Goal: Transaction & Acquisition: Purchase product/service

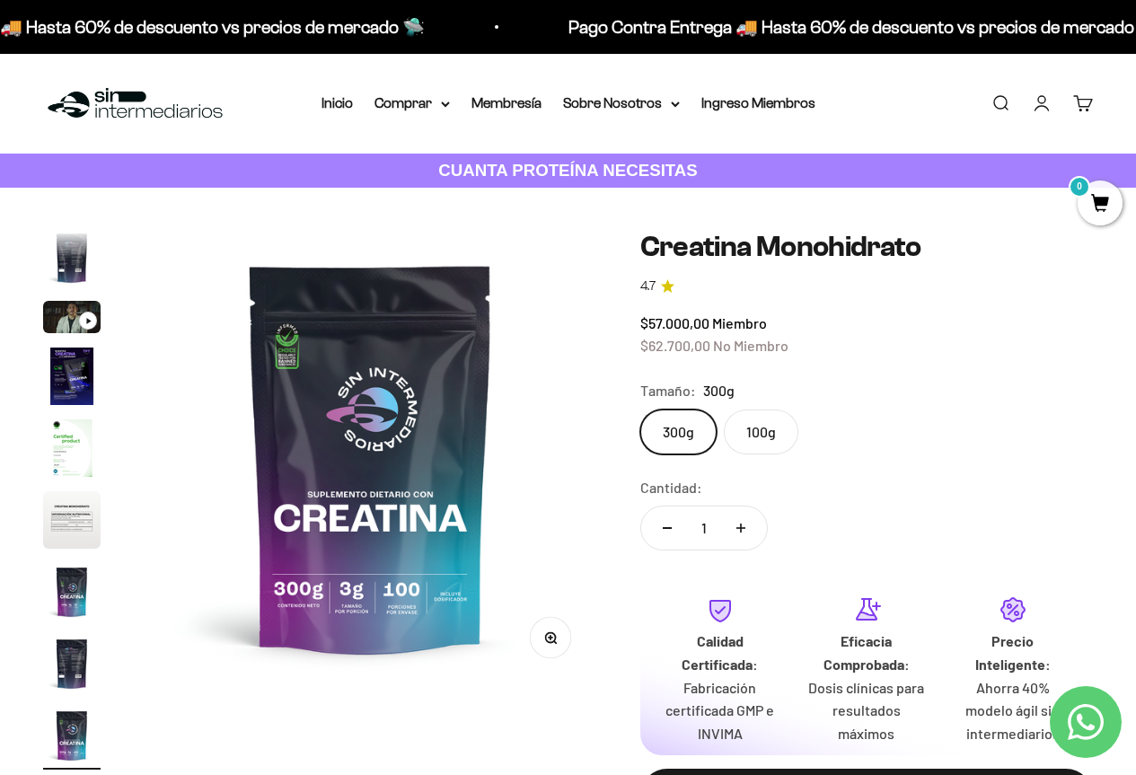
click at [744, 533] on button "Aumentar cantidad" at bounding box center [741, 527] width 52 height 43
type input "2"
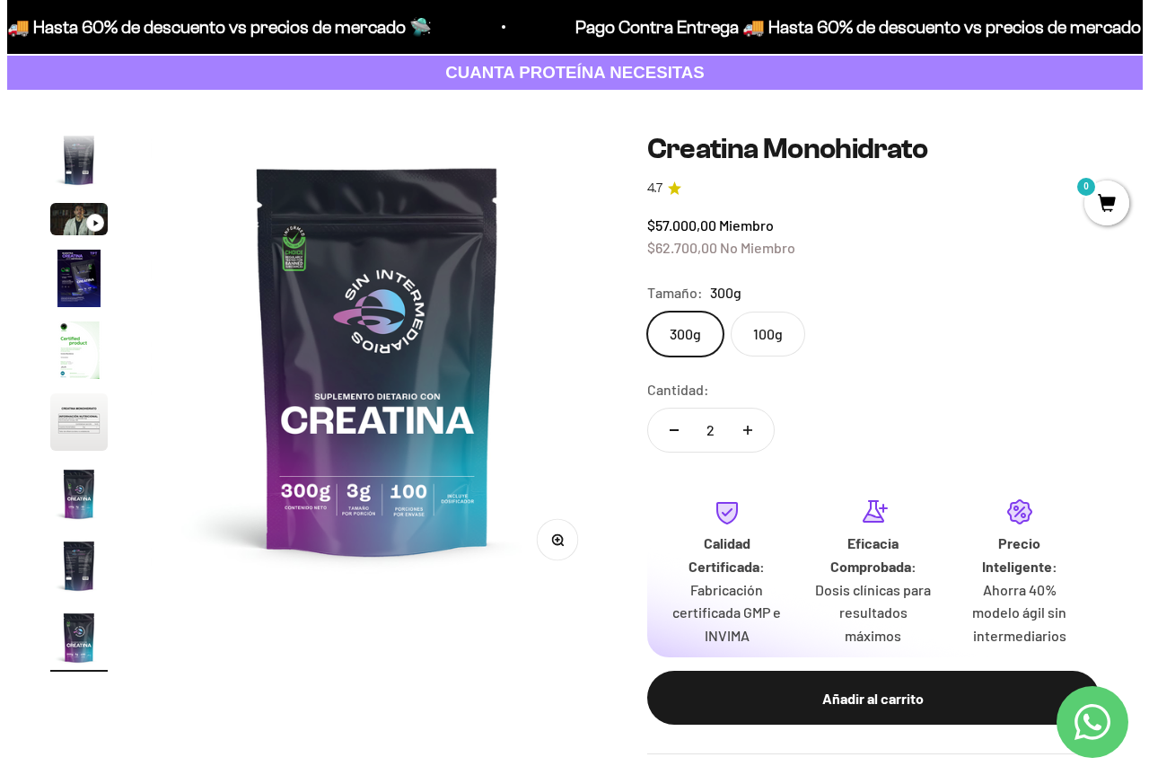
scroll to position [269, 0]
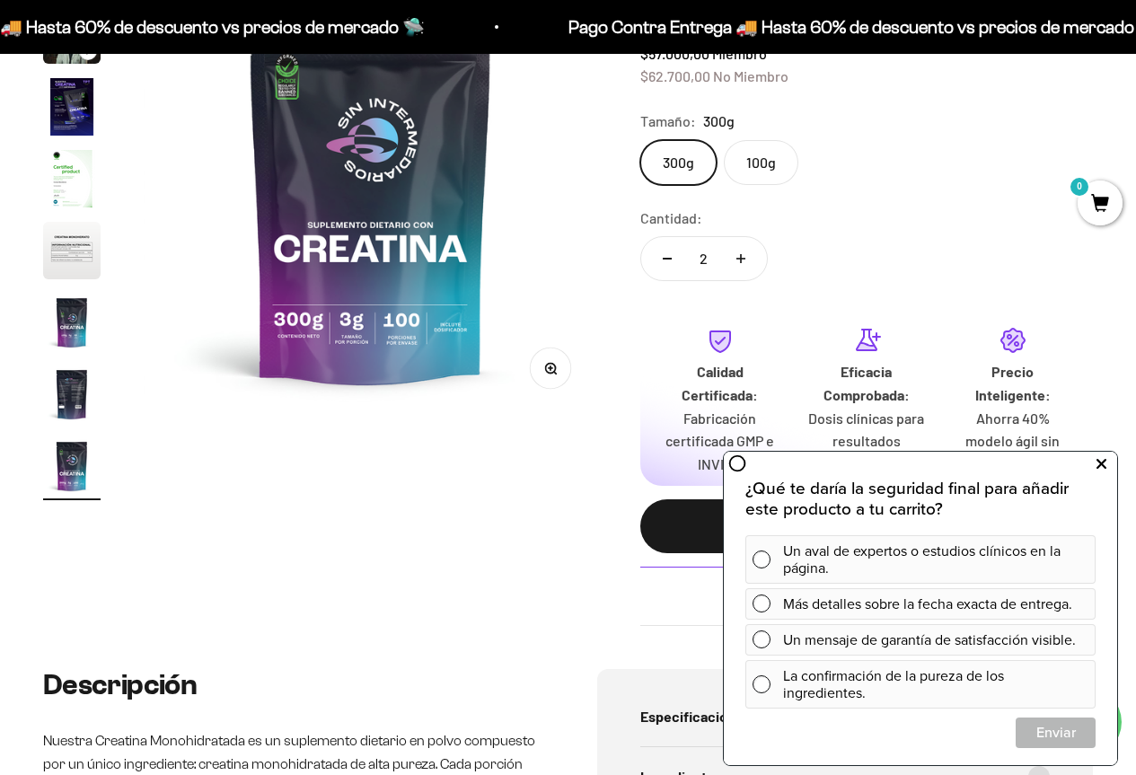
click at [1093, 472] on button at bounding box center [1100, 464] width 32 height 29
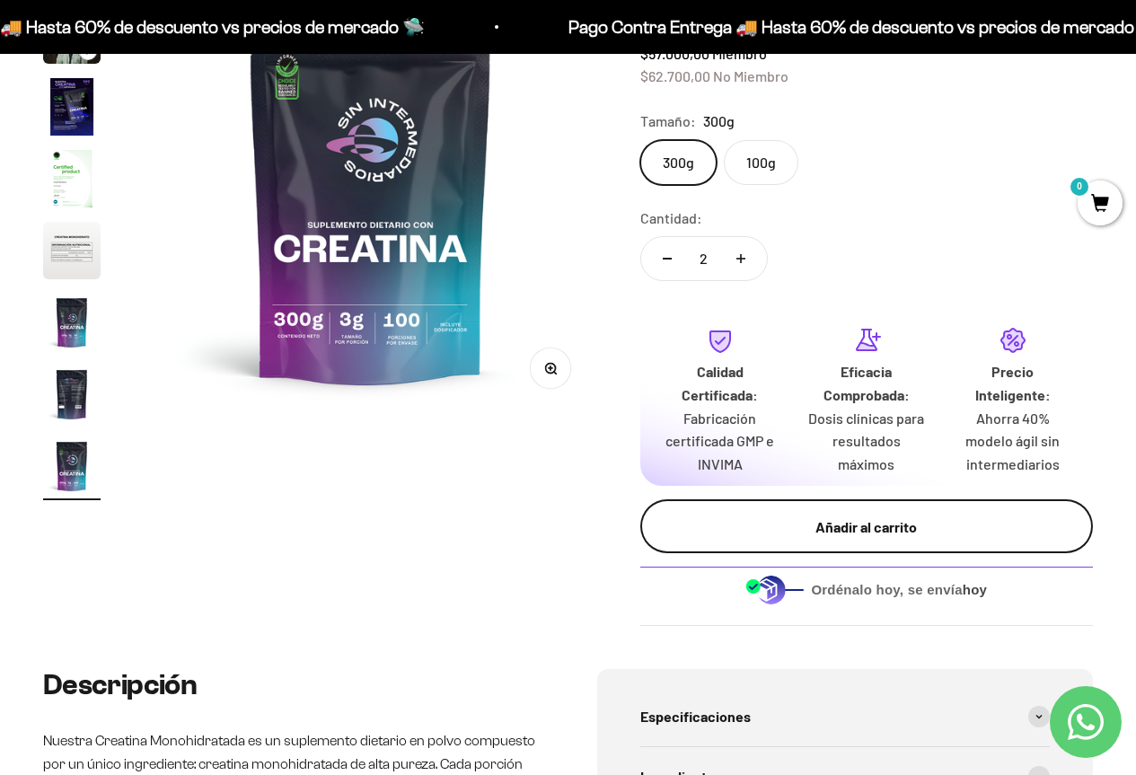
click at [922, 521] on div "Añadir al carrito" at bounding box center [866, 526] width 381 height 23
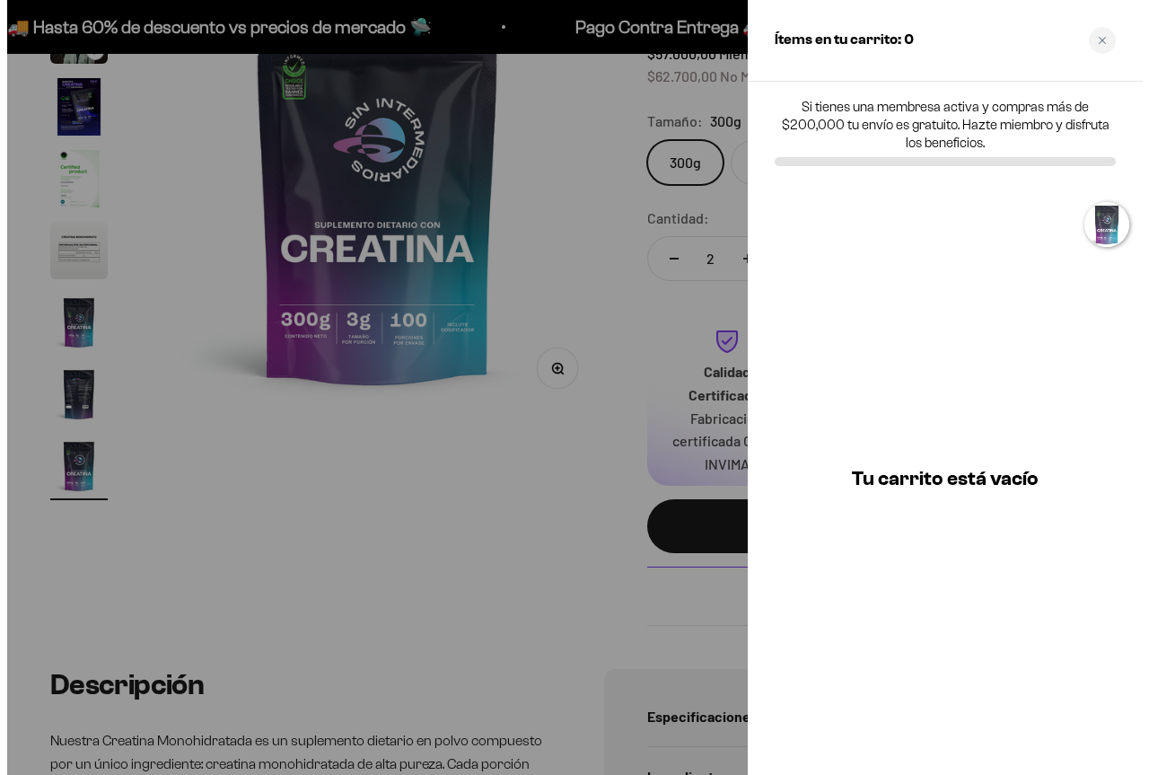
scroll to position [0, 3768]
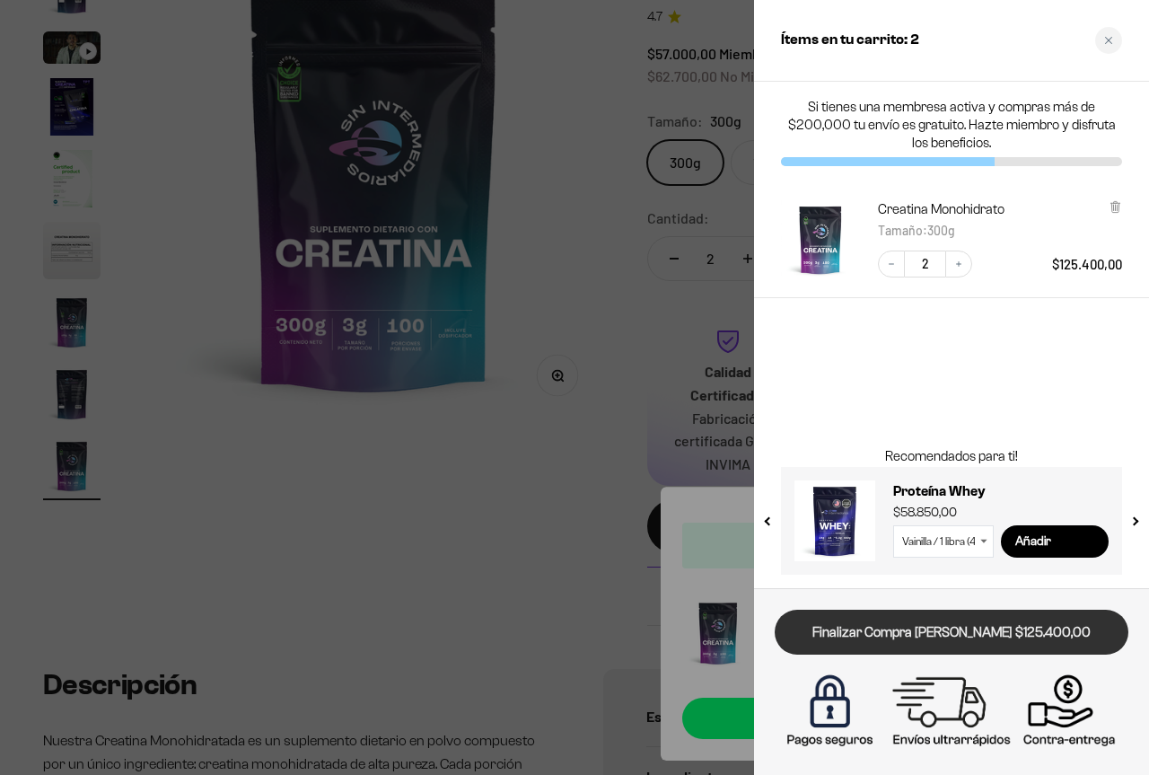
click at [1024, 630] on link "Finalizar Compra [PERSON_NAME] $125.400,00" at bounding box center [952, 633] width 354 height 46
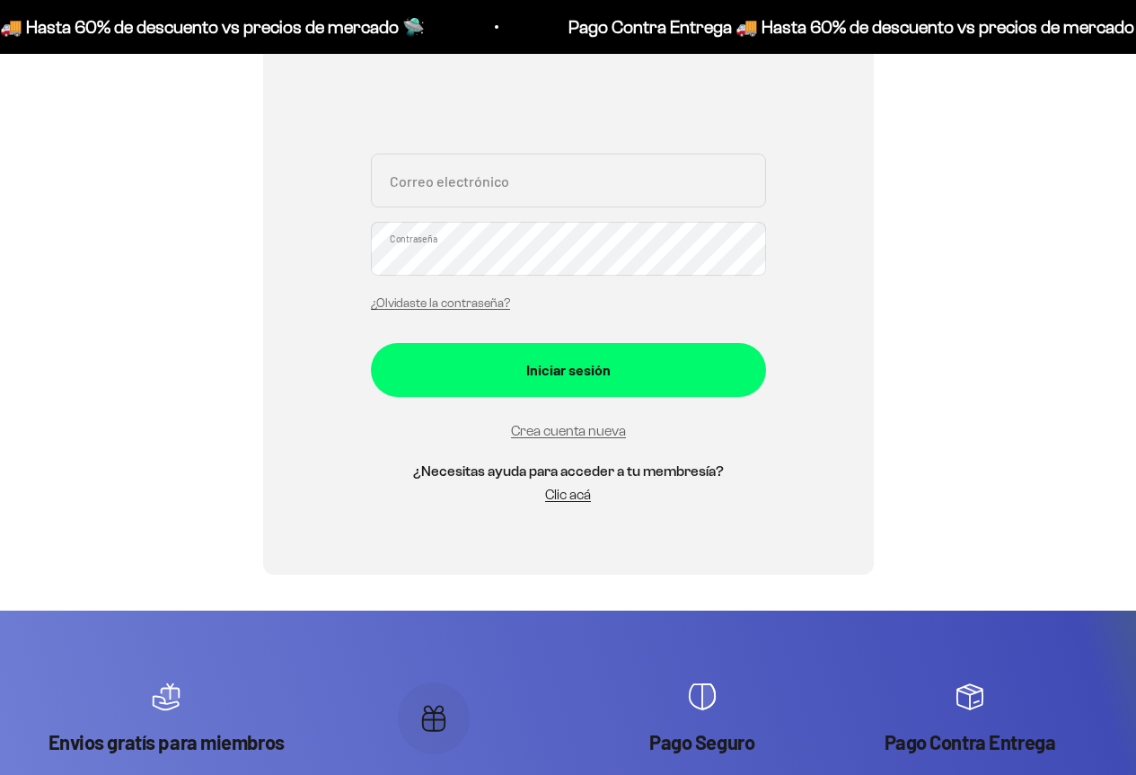
scroll to position [359, 0]
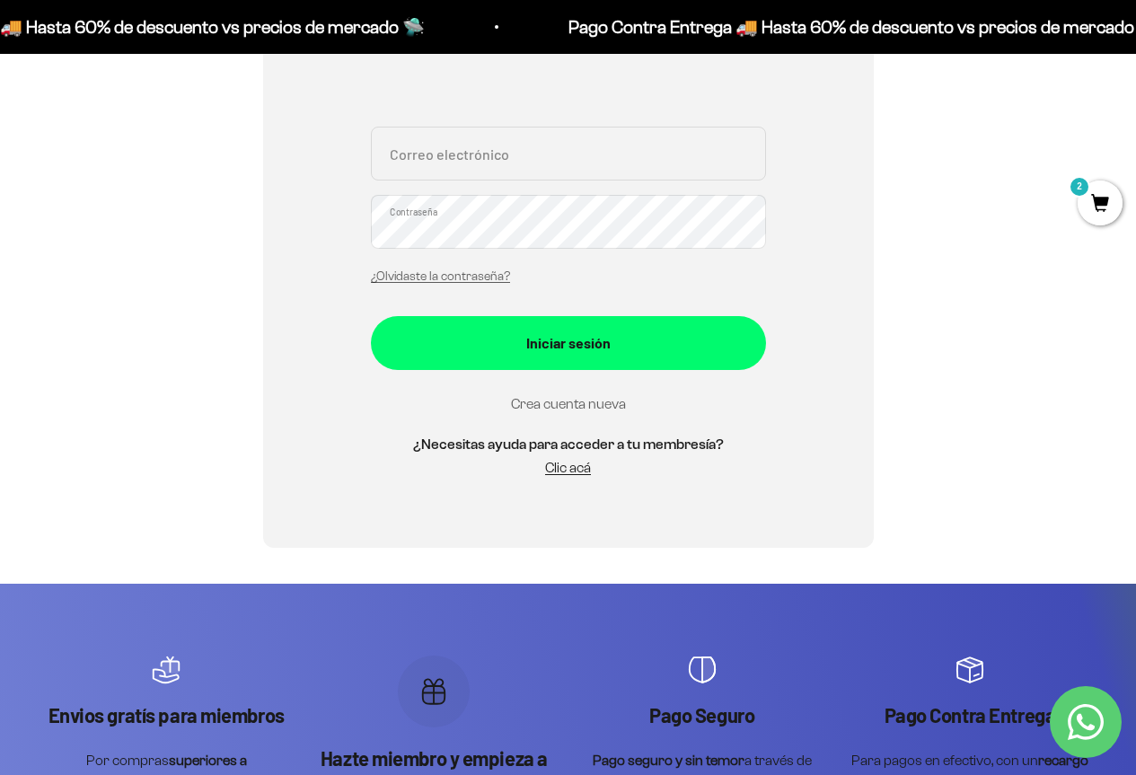
click at [569, 404] on link "Crea cuenta nueva" at bounding box center [568, 403] width 115 height 15
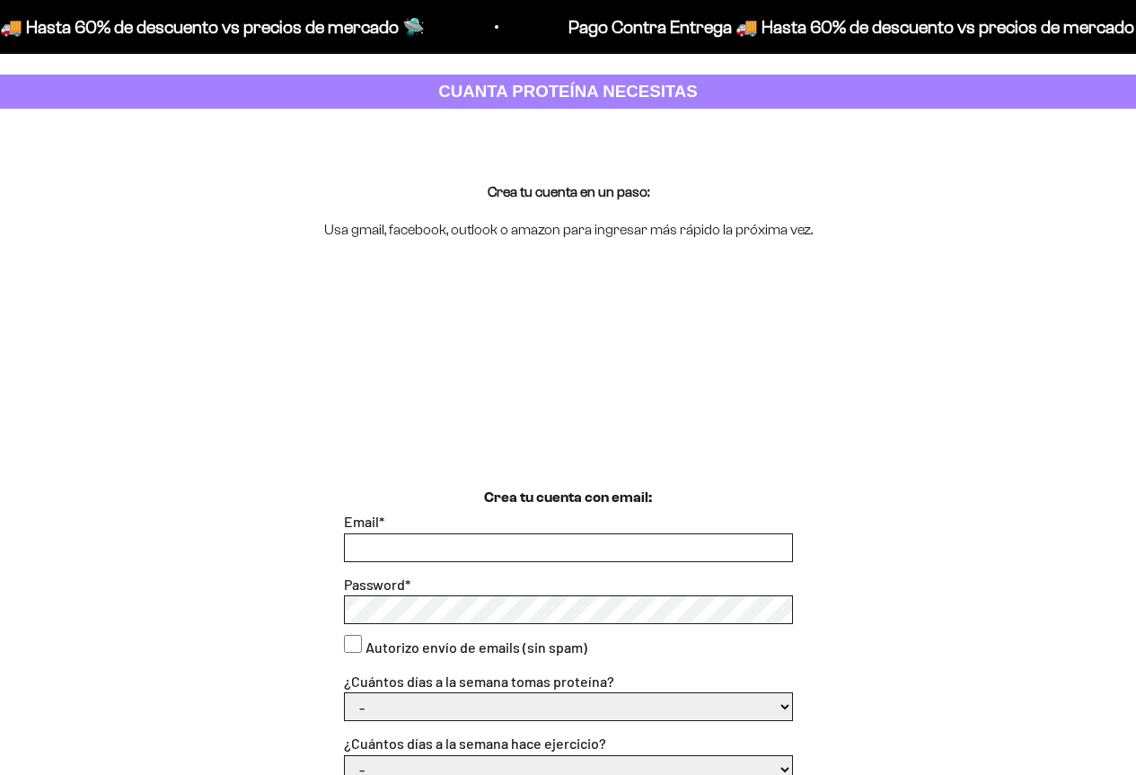
scroll to position [180, 0]
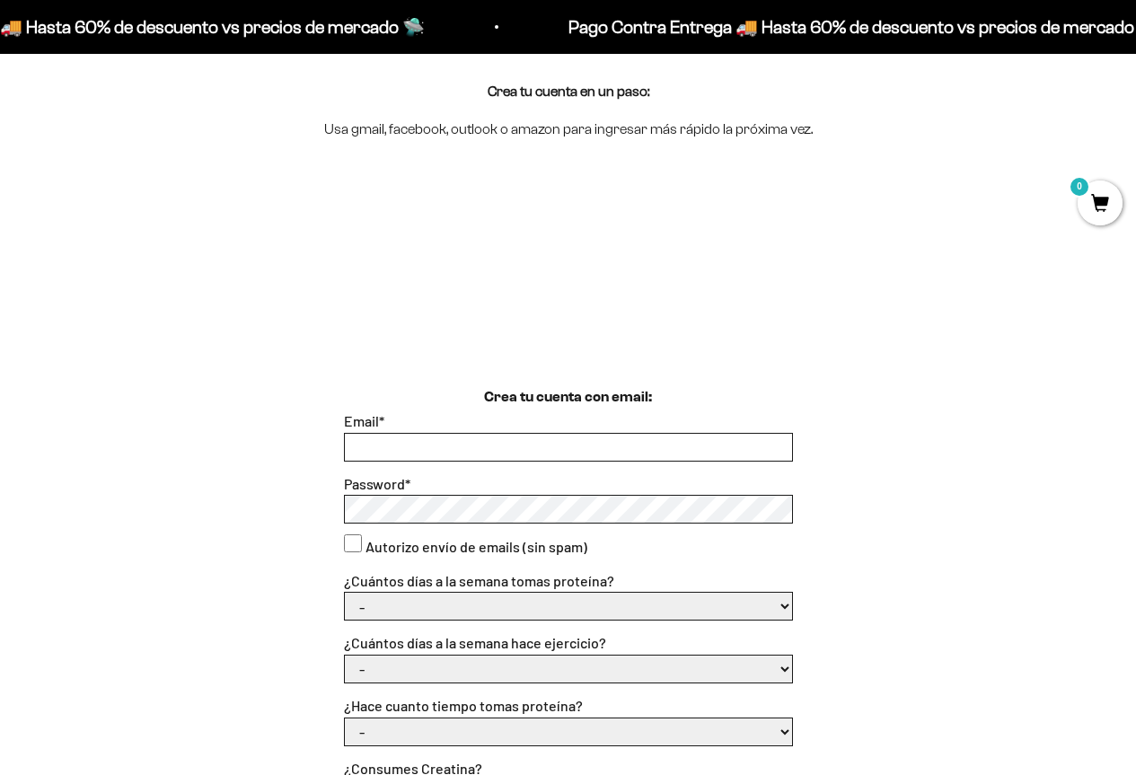
click at [475, 443] on input "Email *" at bounding box center [568, 447] width 447 height 27
drag, startPoint x: 523, startPoint y: 446, endPoint x: 180, endPoint y: 439, distance: 343.9
click at [180, 439] on div "Crea tu cuenta con email: Email * alejarum@hotmail.com Password * Autorizo enví…" at bounding box center [567, 723] width 1049 height 674
type input "alejandranaranjo.s@hotmail.com"
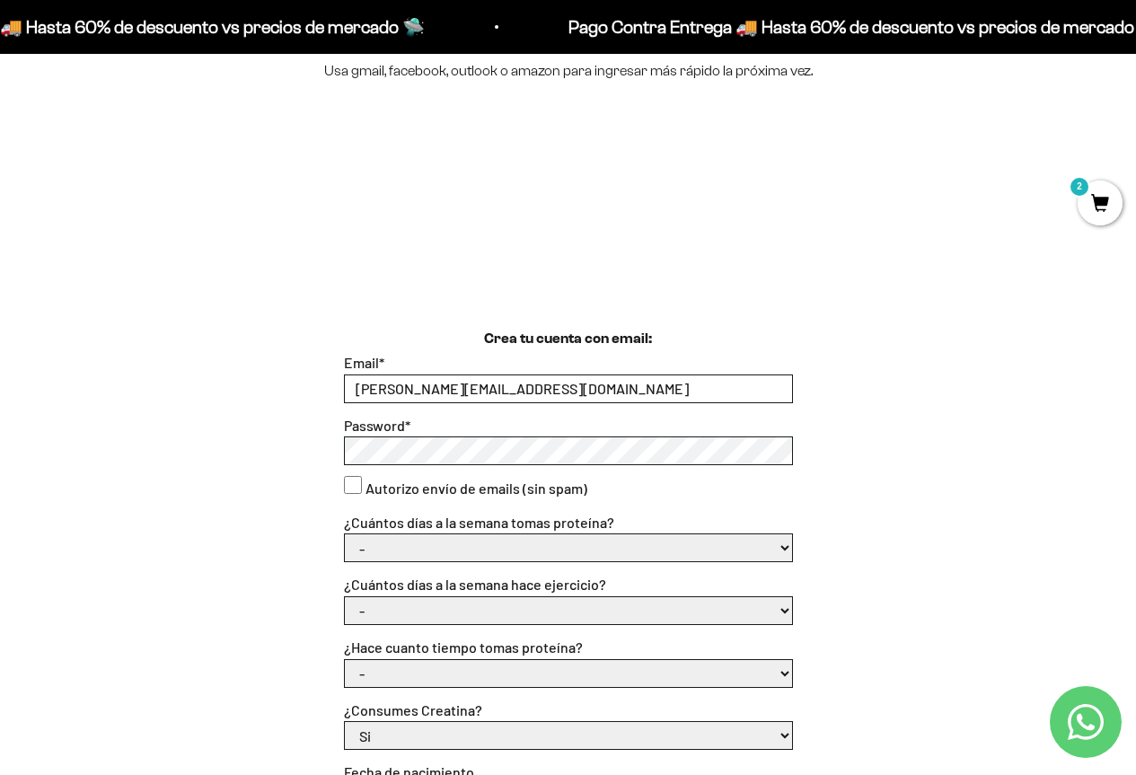
scroll to position [269, 0]
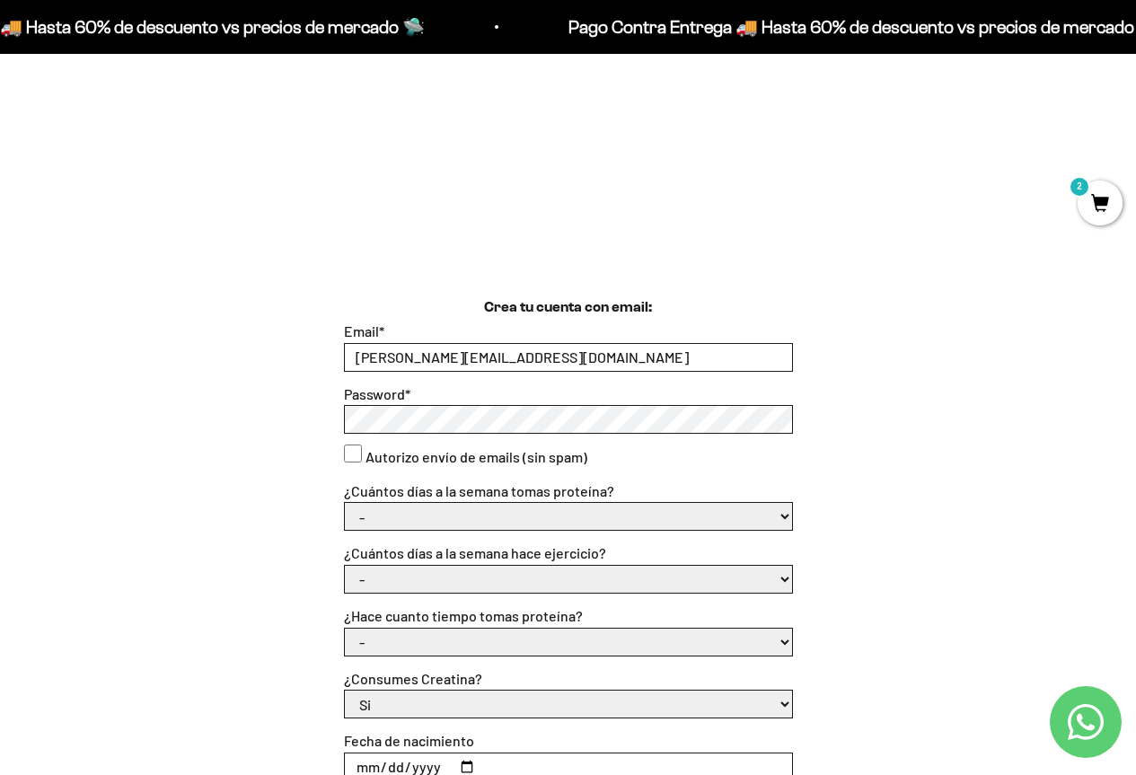
click at [653, 508] on select "- 1 o 2 3 a 5 6 o 7" at bounding box center [568, 516] width 447 height 27
select select "6 o 7"
click at [345, 503] on select "- 1 o 2 3 a 5 6 o 7" at bounding box center [568, 516] width 447 height 27
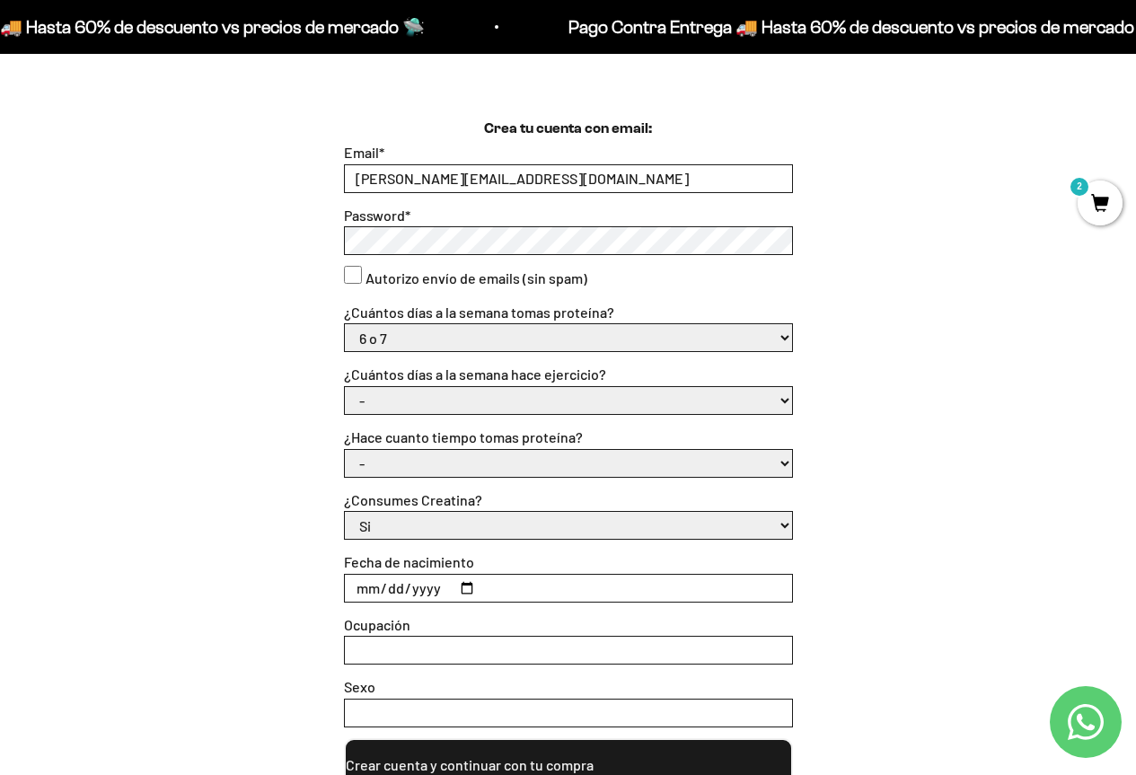
scroll to position [449, 0]
click at [487, 408] on select "- No hago 1 a 2 días 3 a 5 días 6 o 7 días" at bounding box center [568, 399] width 447 height 27
select select "6 o 7 días"
click at [345, 386] on select "- No hago 1 a 2 días 3 a 5 días 6 o 7 días" at bounding box center [568, 399] width 447 height 27
click at [461, 456] on select "- Apenas estoy empezando Menos de 6 meses Más de 6 meses Hace más de un año" at bounding box center [568, 462] width 447 height 27
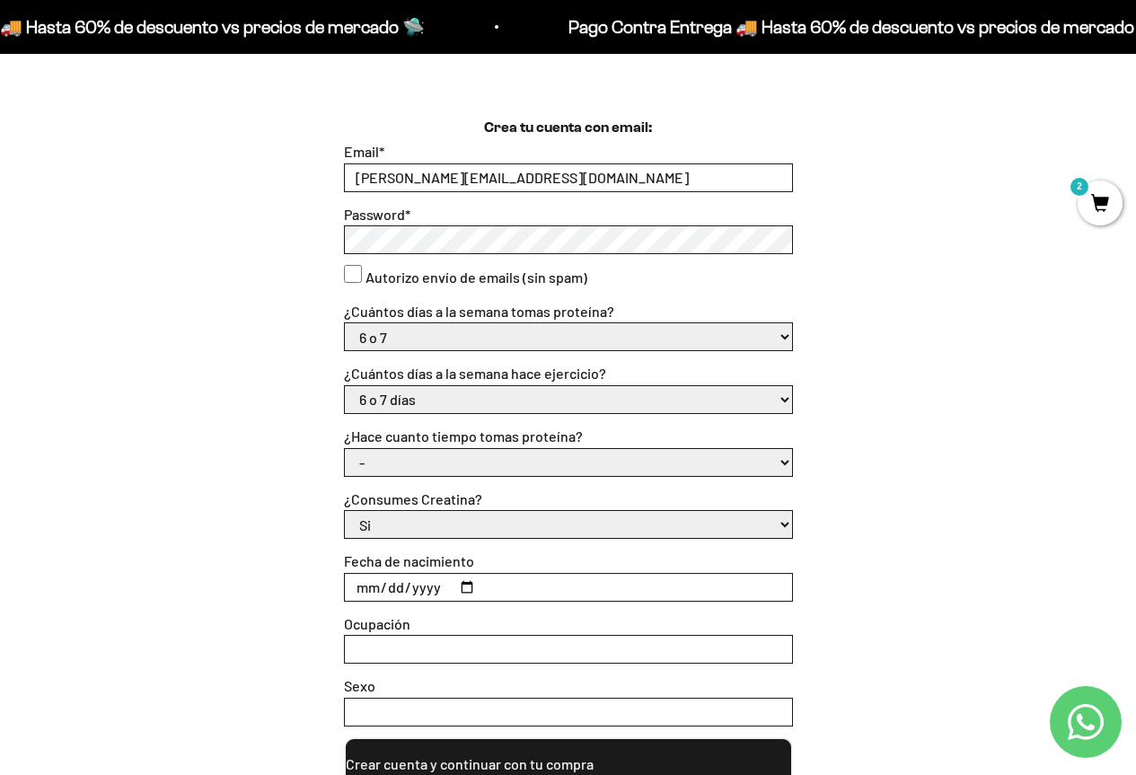
select select "Apenas estoy empezando"
click at [345, 449] on select "- Apenas estoy empezando Menos de 6 meses Más de 6 meses Hace más de un año" at bounding box center [568, 462] width 447 height 27
click at [461, 512] on select "Si No" at bounding box center [568, 524] width 447 height 27
click at [345, 511] on select "Si No" at bounding box center [568, 524] width 447 height 27
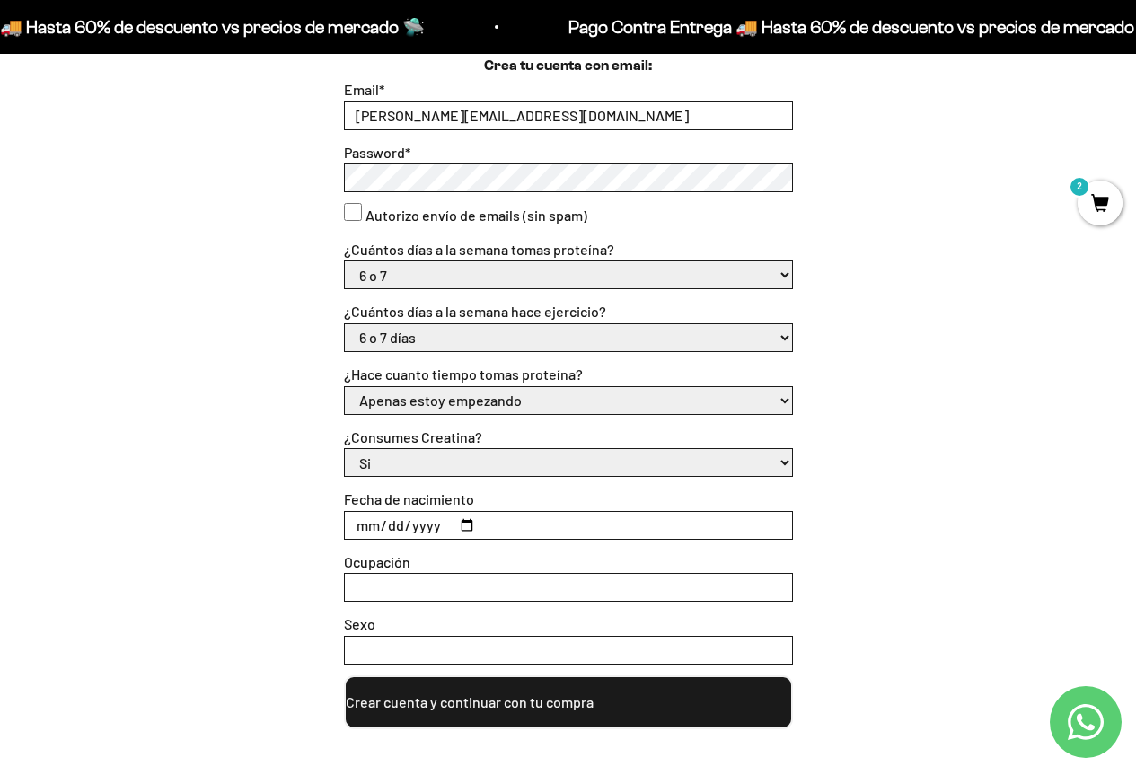
scroll to position [628, 0]
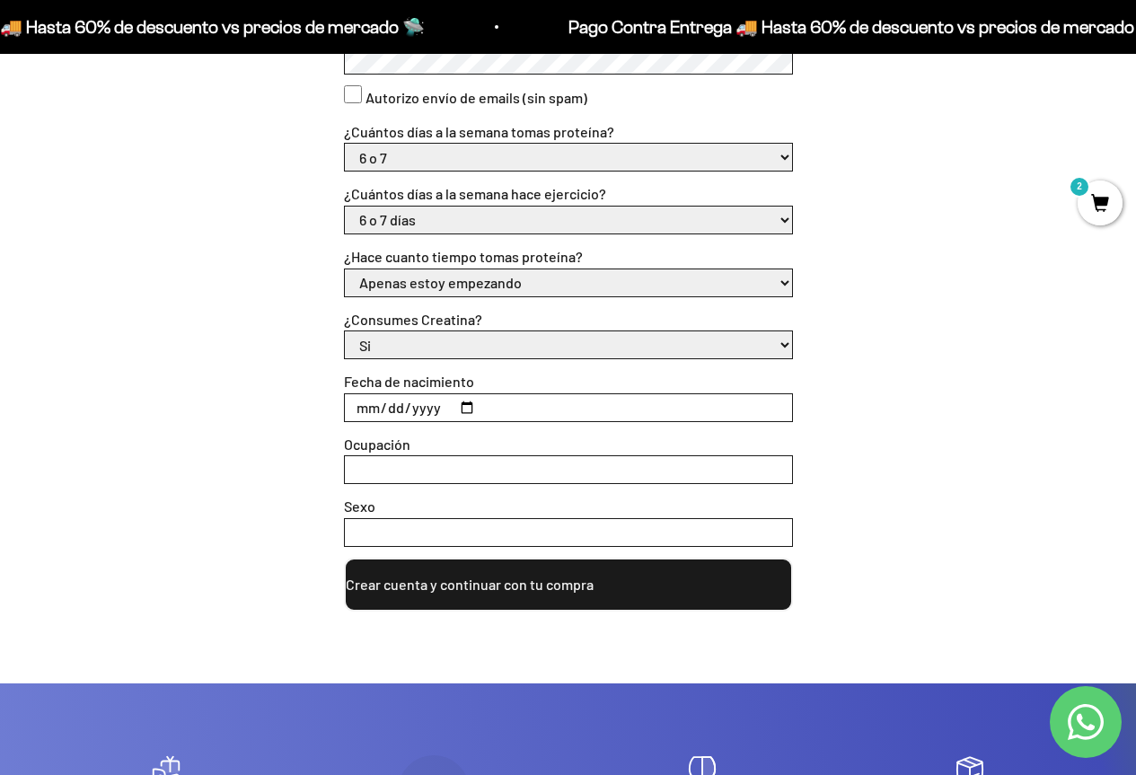
click at [468, 412] on input "Fecha de nacimiento" at bounding box center [568, 407] width 447 height 27
click at [408, 413] on input "2025-06-03" at bounding box center [568, 407] width 447 height 27
click at [405, 401] on input "2025-06-03" at bounding box center [568, 407] width 447 height 27
click at [467, 408] on input "2025-06-03" at bounding box center [568, 407] width 447 height 27
type input "1997-06-24"
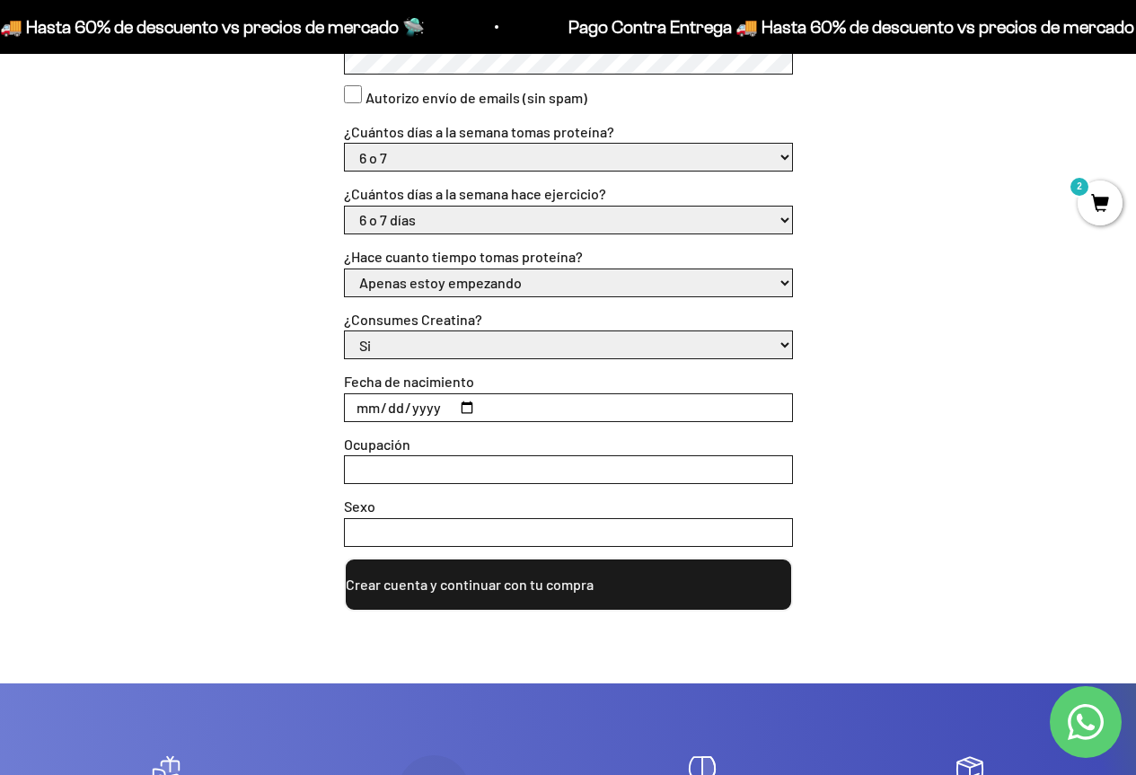
click at [401, 459] on input "Ocupación" at bounding box center [568, 469] width 447 height 27
drag, startPoint x: 592, startPoint y: 484, endPoint x: 590, endPoint y: 469, distance: 14.6
click at [592, 484] on div "ab" at bounding box center [568, 469] width 449 height 29
click at [590, 469] on input "ab" at bounding box center [568, 469] width 447 height 27
type input "abogada"
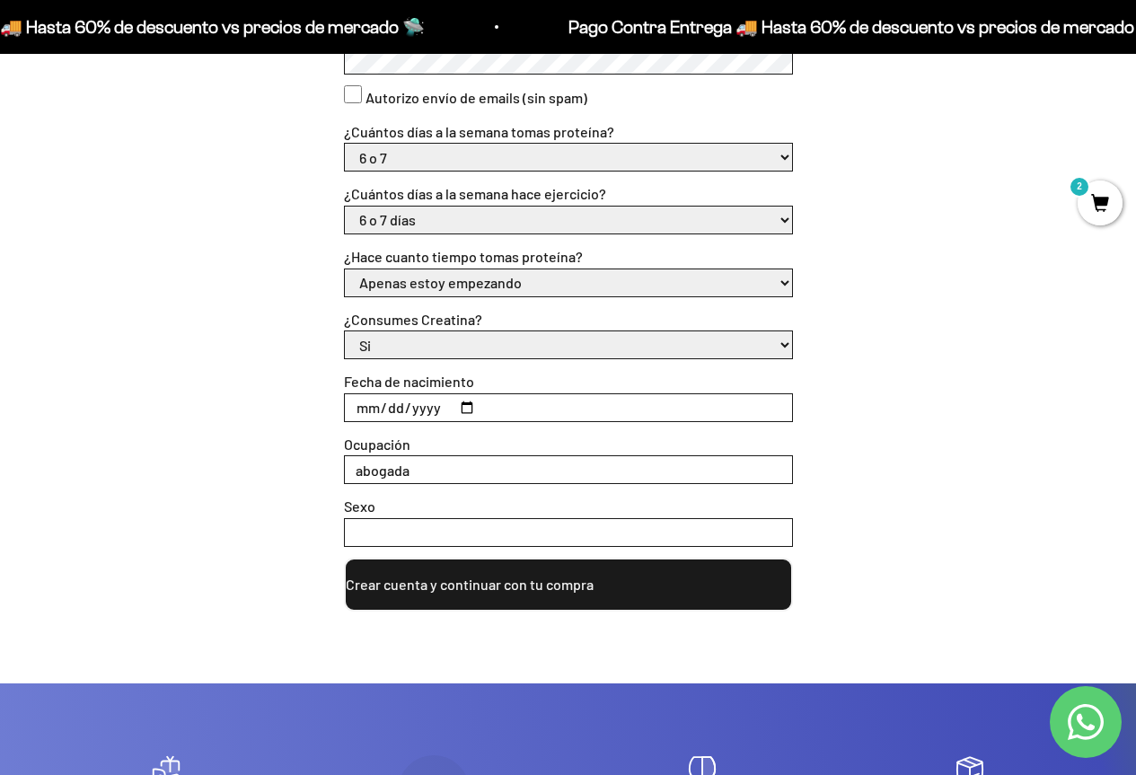
drag, startPoint x: 601, startPoint y: 547, endPoint x: 619, endPoint y: 535, distance: 20.7
click at [608, 540] on form "Email * alejandranaranjo.s@hotmail.com Password * Autorizo envío de emails (sin…" at bounding box center [568, 286] width 449 height 651
click at [619, 535] on input "Sexo" at bounding box center [568, 532] width 447 height 27
type input "femenino"
click at [588, 600] on button "Crear cuenta y continuar con tu compra" at bounding box center [568, 584] width 449 height 54
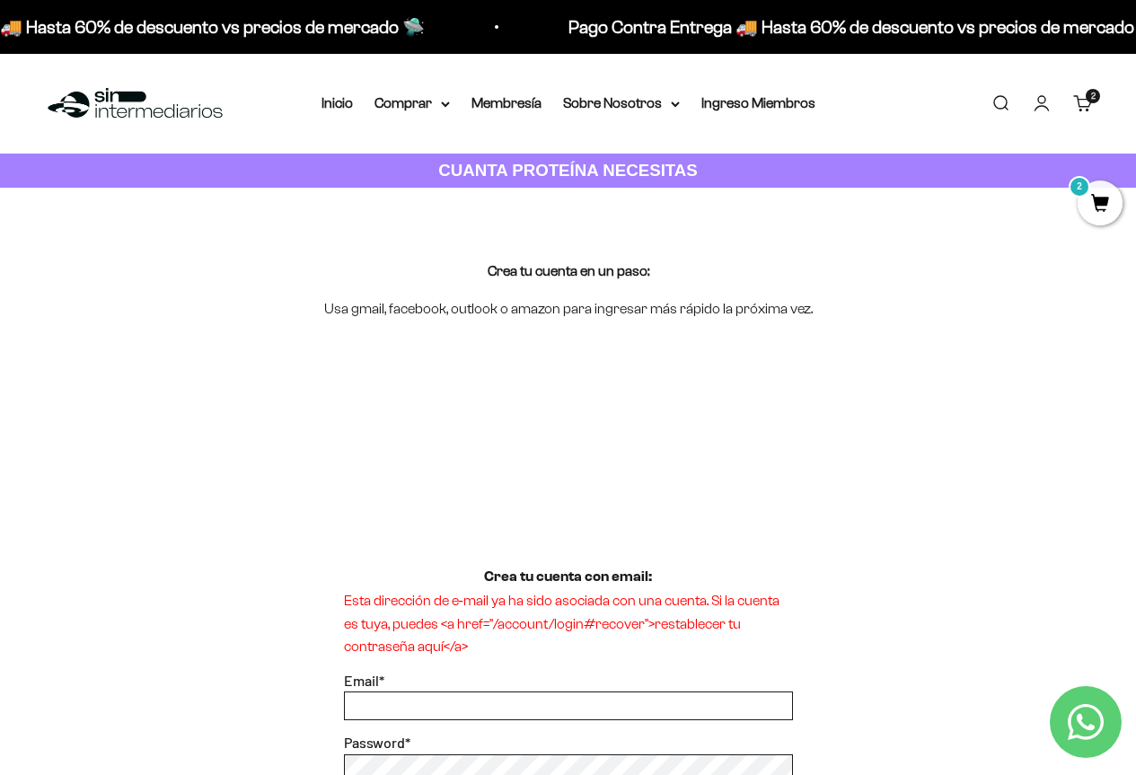
click at [1046, 107] on link "Iniciar sesión" at bounding box center [1041, 103] width 20 height 20
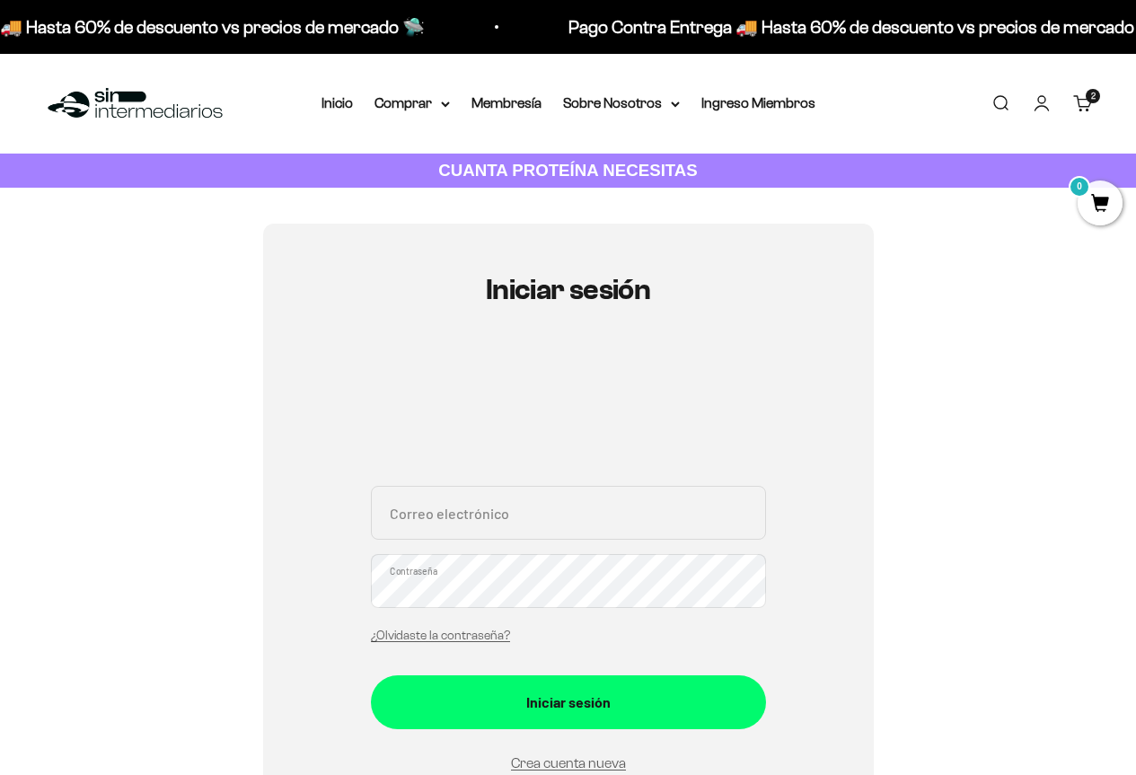
click at [545, 510] on input "Correo electrónico" at bounding box center [568, 513] width 395 height 54
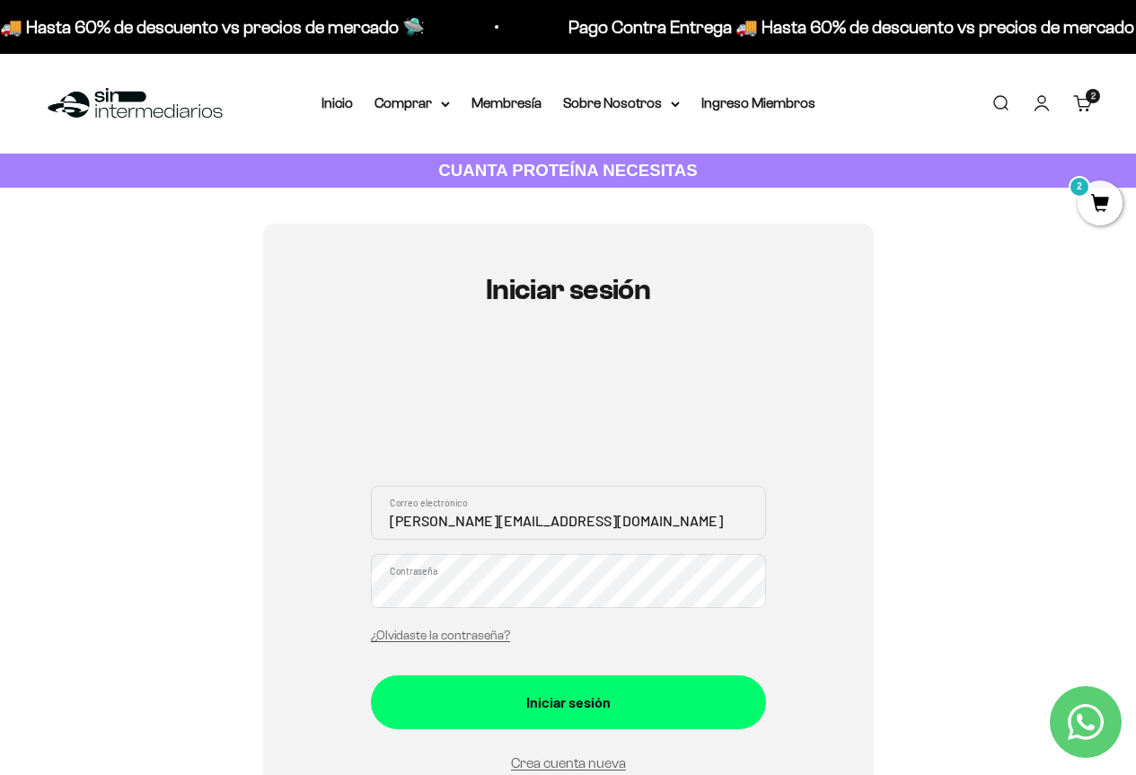
type input "[PERSON_NAME][EMAIL_ADDRESS][DOMAIN_NAME]"
click at [371, 675] on button "Iniciar sesión" at bounding box center [568, 702] width 395 height 54
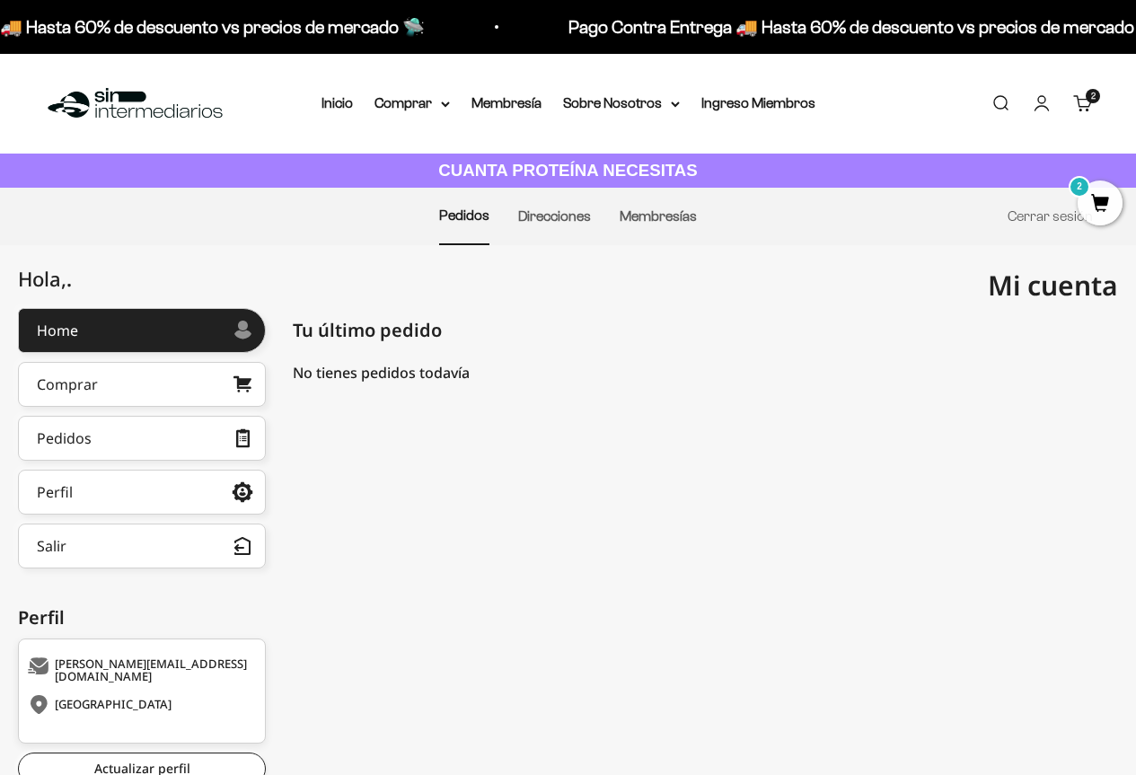
click at [1091, 448] on div "Colombia [EMAIL_ADDRESS][DOMAIN_NAME] Tu último pedido Pedidos Mostrando 0 Pedi…" at bounding box center [705, 573] width 825 height 531
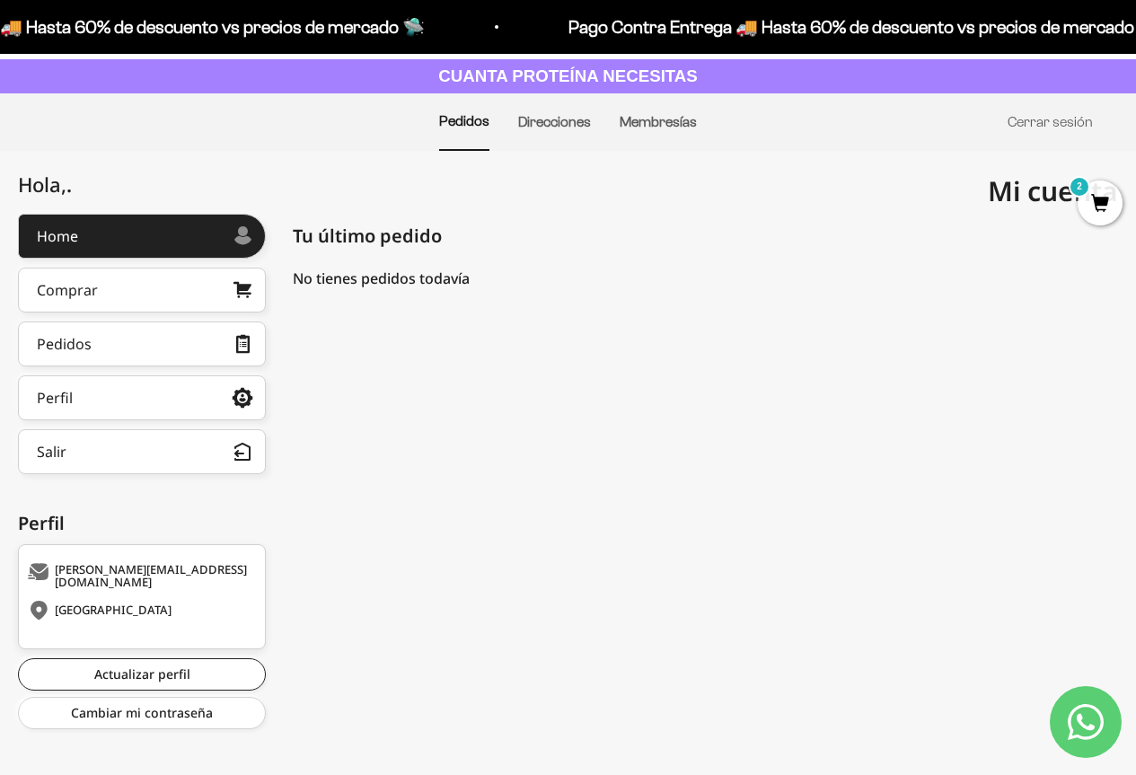
scroll to position [109, 0]
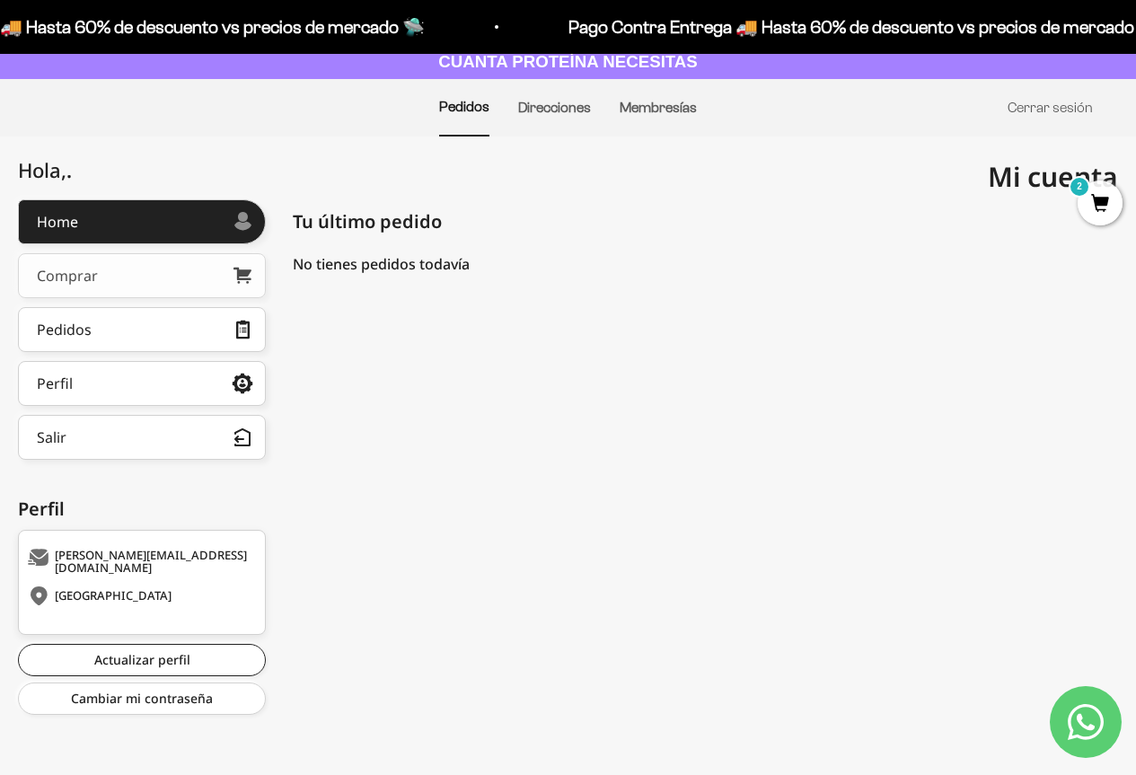
click at [112, 279] on link "Comprar" at bounding box center [142, 275] width 248 height 45
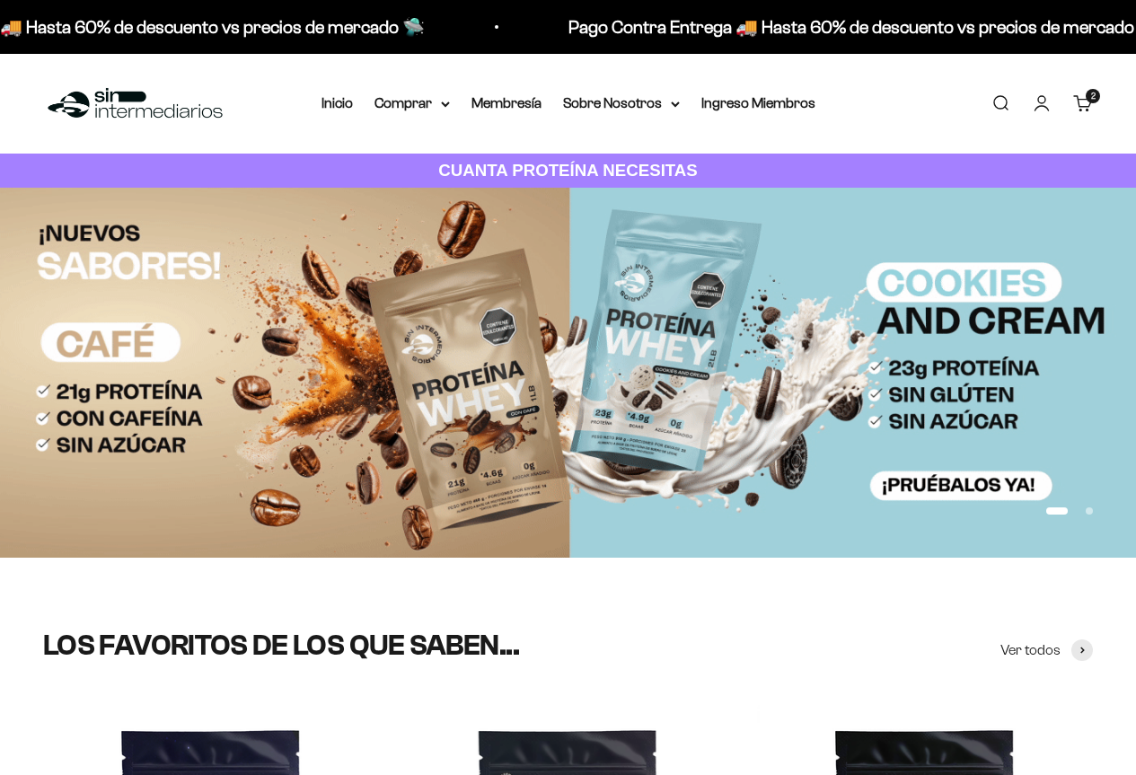
click at [461, 188] on span "Otros Suplementos" at bounding box center [445, 194] width 120 height 15
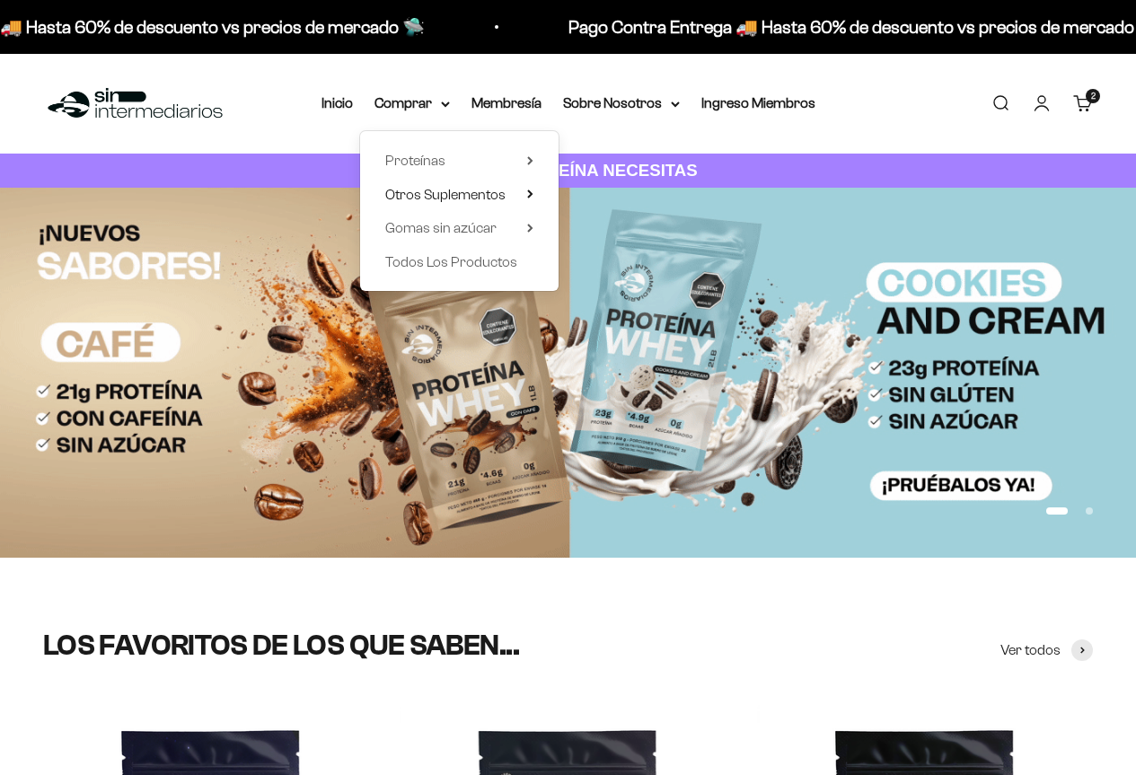
click at [655, 229] on span "Creatina Monohidrato" at bounding box center [651, 227] width 136 height 15
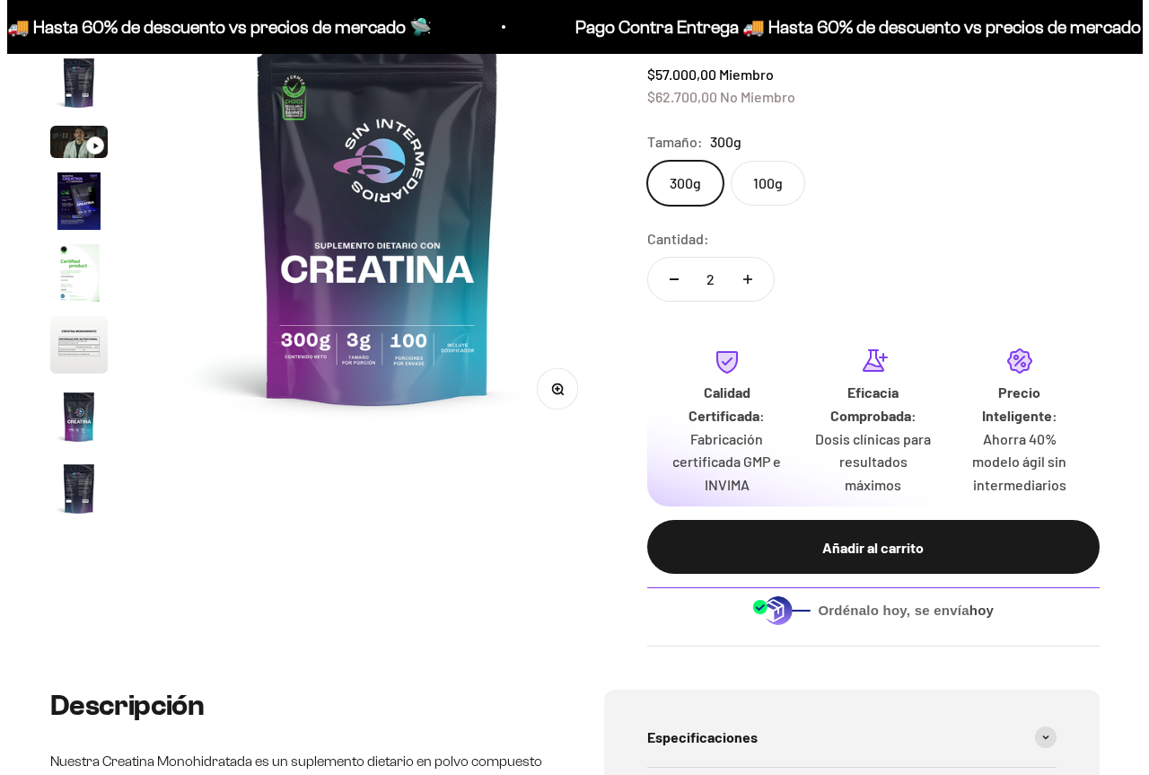
scroll to position [74, 0]
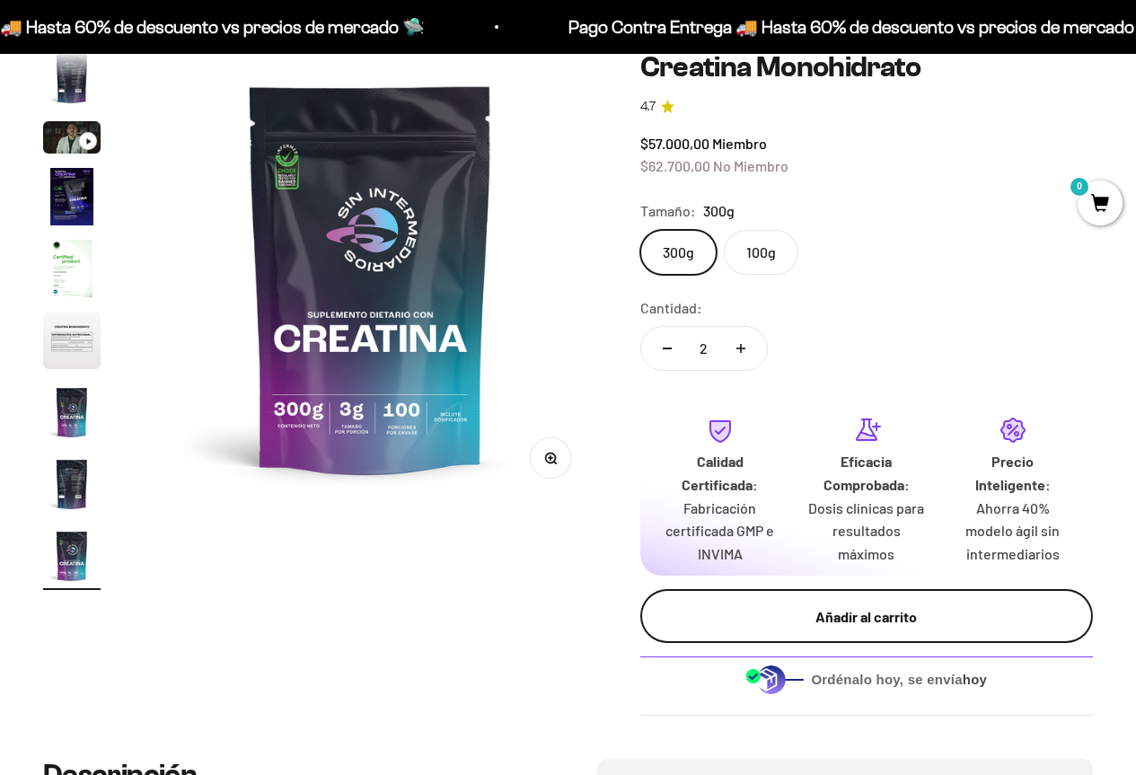
click at [824, 608] on div "Añadir al carrito" at bounding box center [866, 616] width 381 height 23
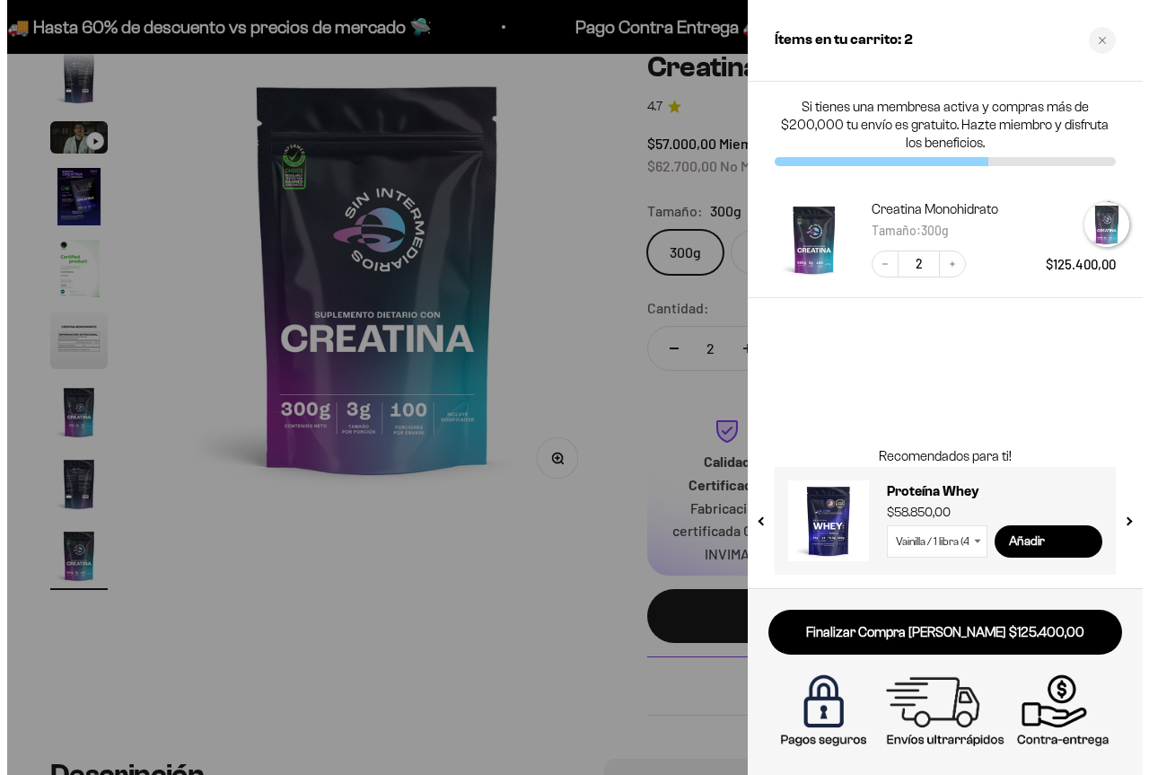
scroll to position [0, 3768]
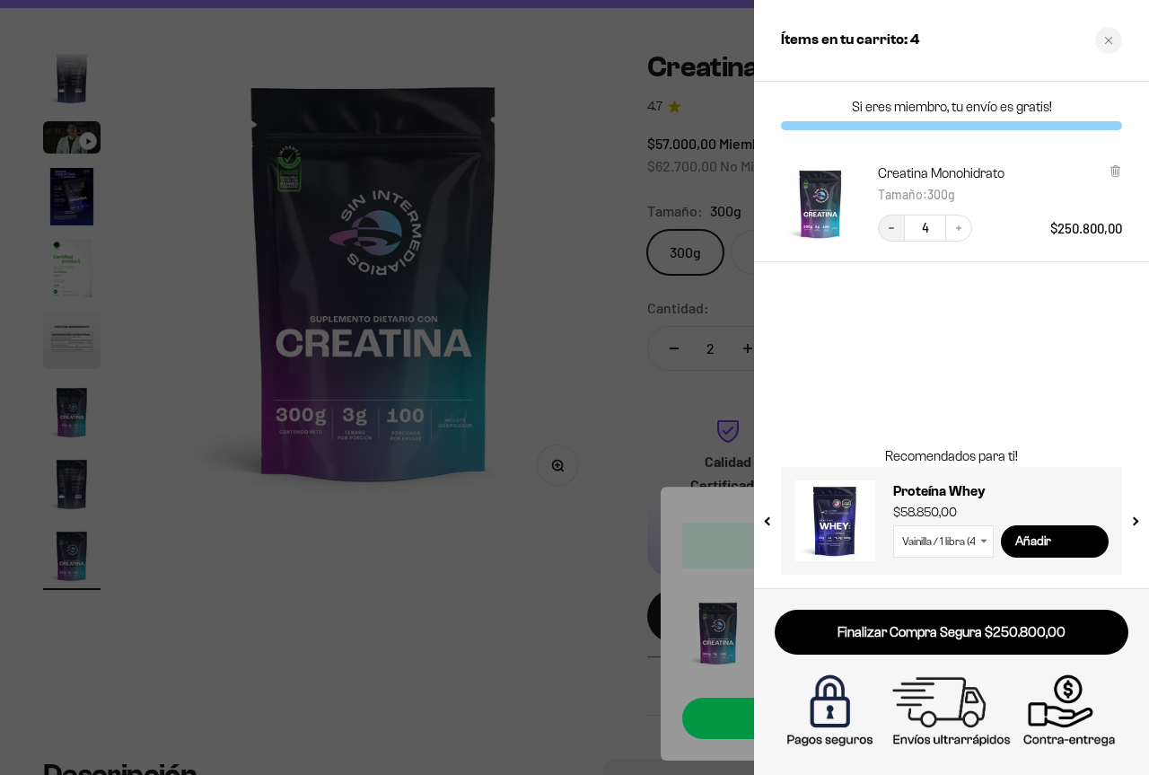
click at [893, 216] on button "Decrease quantity" at bounding box center [891, 228] width 27 height 27
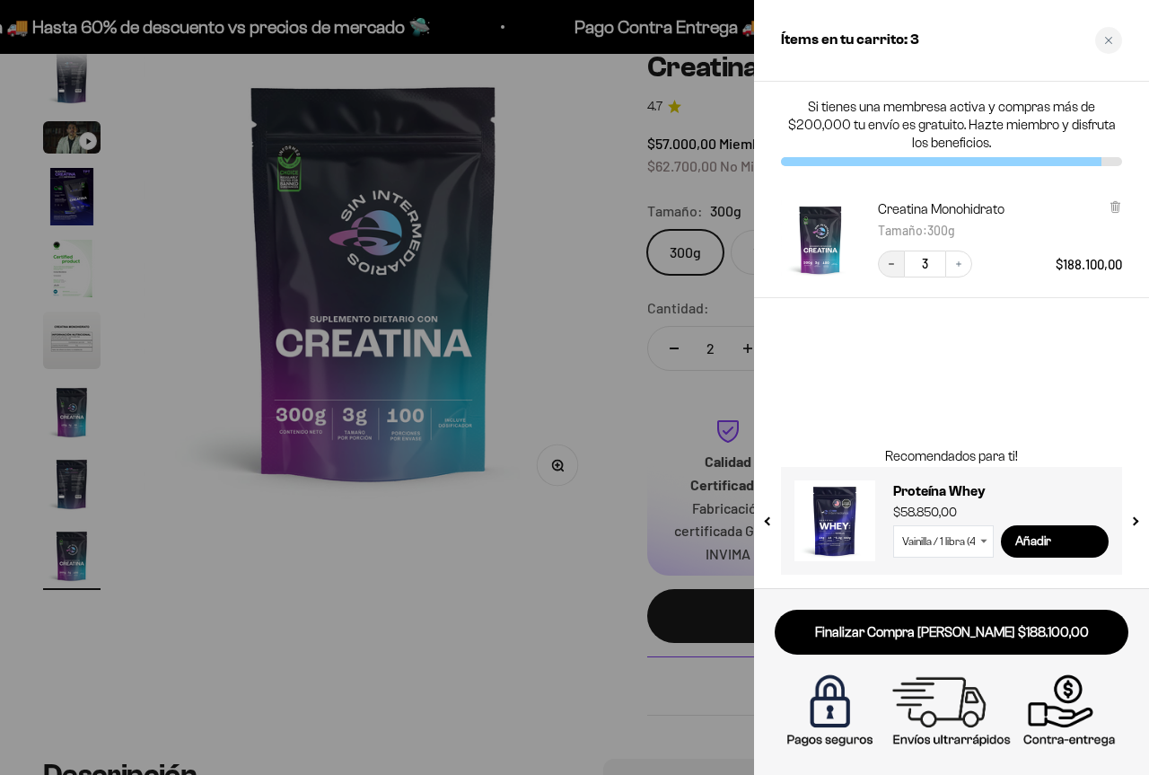
click at [902, 265] on button "Decrease quantity" at bounding box center [891, 263] width 27 height 27
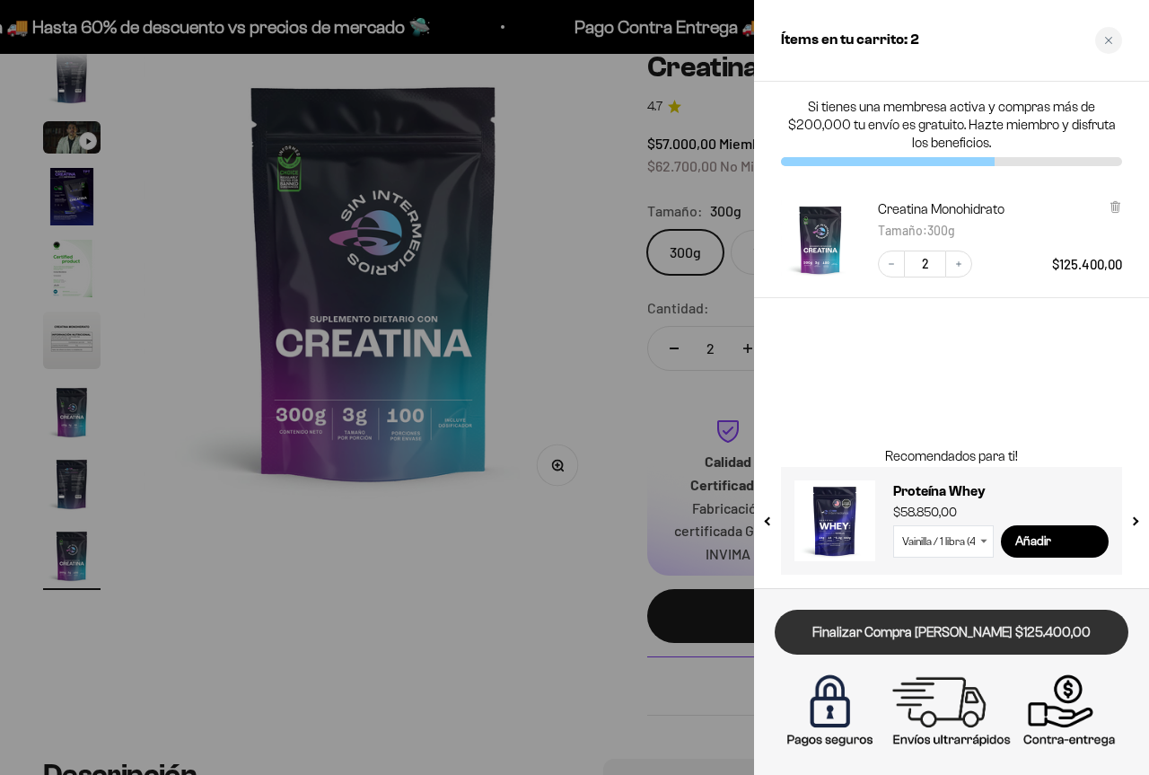
click at [975, 634] on link "Finalizar Compra [PERSON_NAME] $125.400,00" at bounding box center [952, 633] width 354 height 46
